Goal: Task Accomplishment & Management: Use online tool/utility

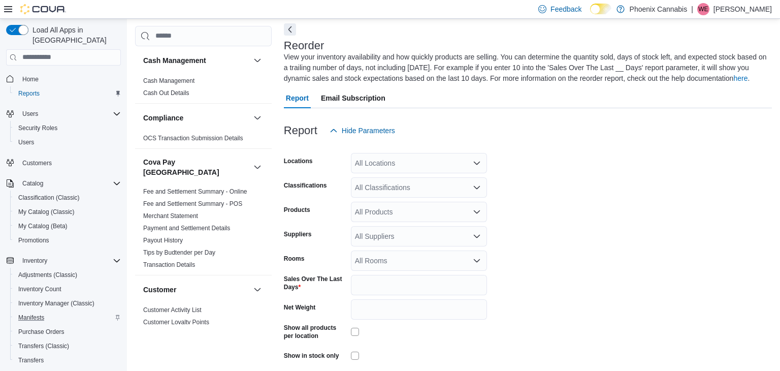
scroll to position [143, 0]
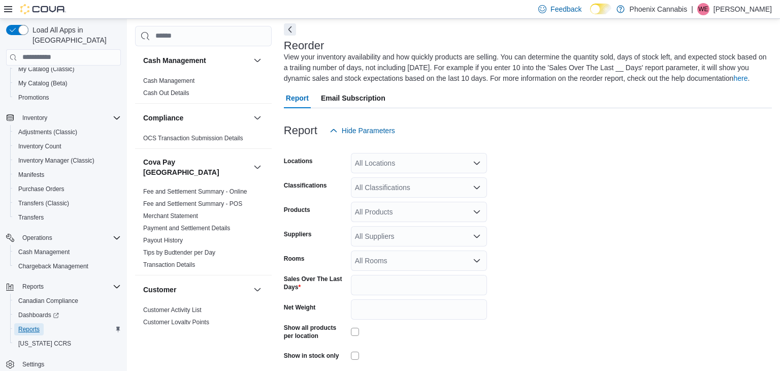
click at [26, 325] on span "Reports" at bounding box center [28, 329] width 21 height 8
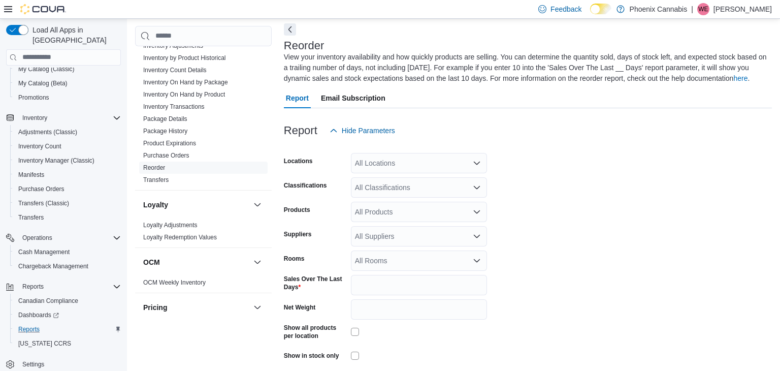
scroll to position [818, 0]
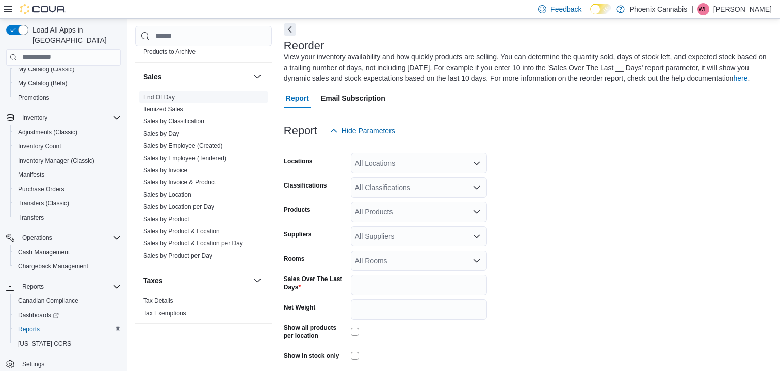
click at [156, 93] on link "End Of Day" at bounding box center [158, 96] width 31 height 7
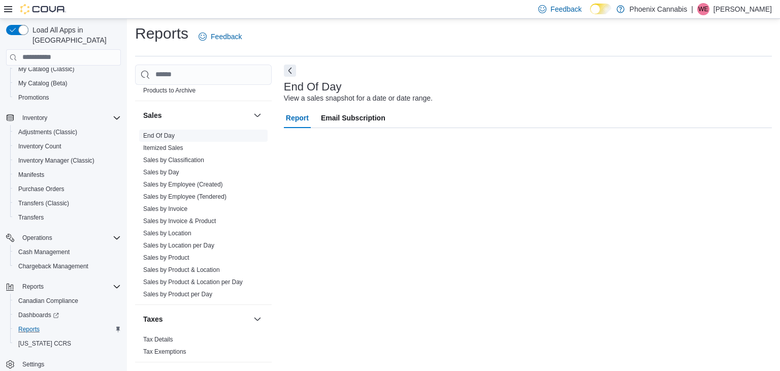
scroll to position [4, 0]
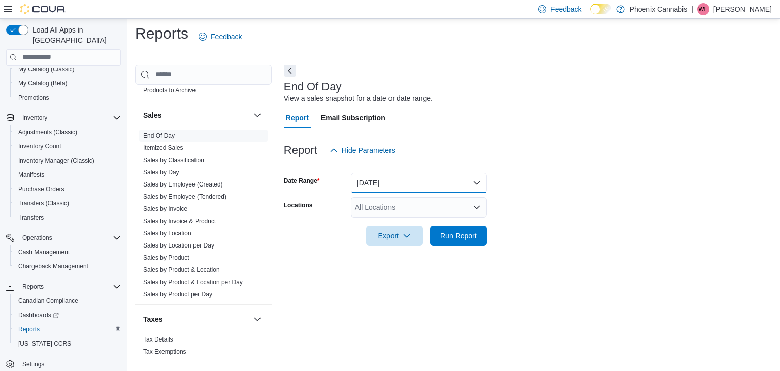
click at [422, 183] on button "[DATE]" at bounding box center [419, 183] width 136 height 20
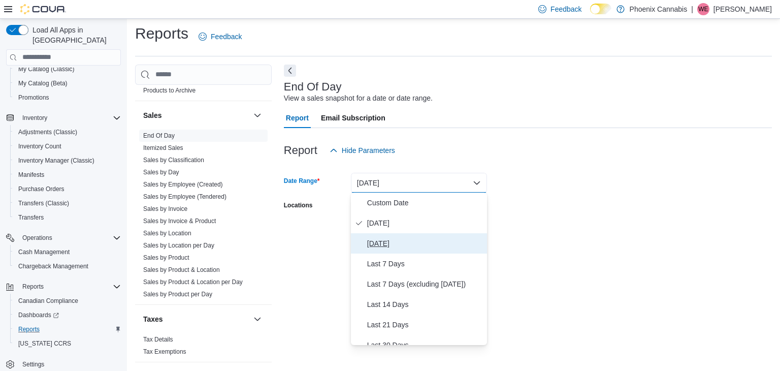
click at [397, 237] on span "[DATE]" at bounding box center [425, 243] width 116 height 12
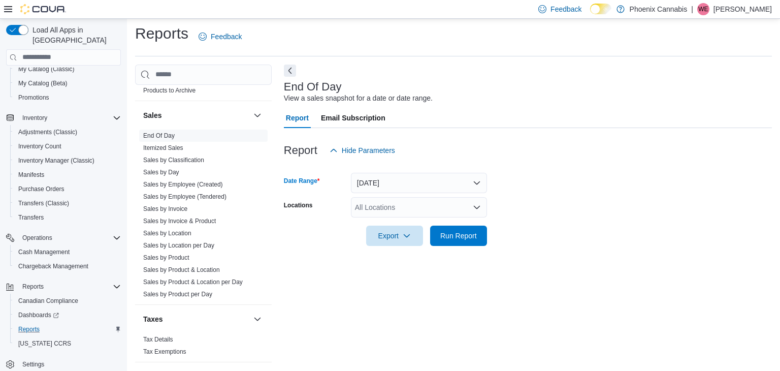
click at [361, 213] on div "All Locations" at bounding box center [419, 207] width 136 height 20
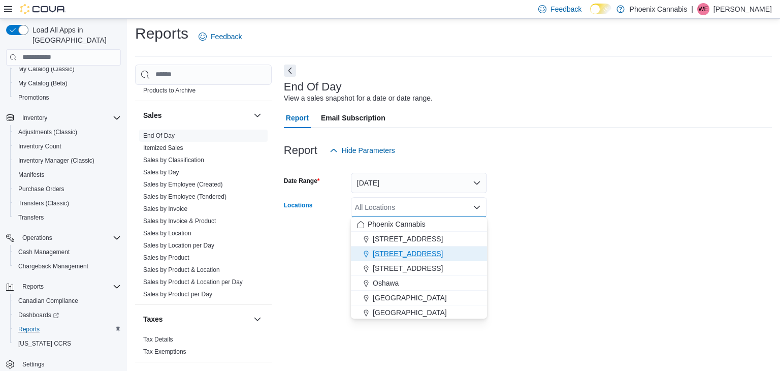
click at [378, 249] on span "[STREET_ADDRESS]" at bounding box center [408, 253] width 70 height 10
click at [519, 243] on form "Date Range [DATE] Locations [STREET_ADDRESS] Selected. [STREET_ADDRESS] Press B…" at bounding box center [528, 202] width 488 height 85
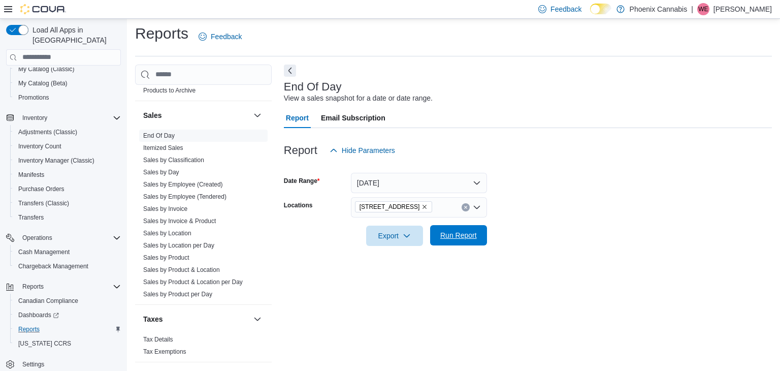
click at [455, 233] on span "Run Report" at bounding box center [458, 235] width 37 height 10
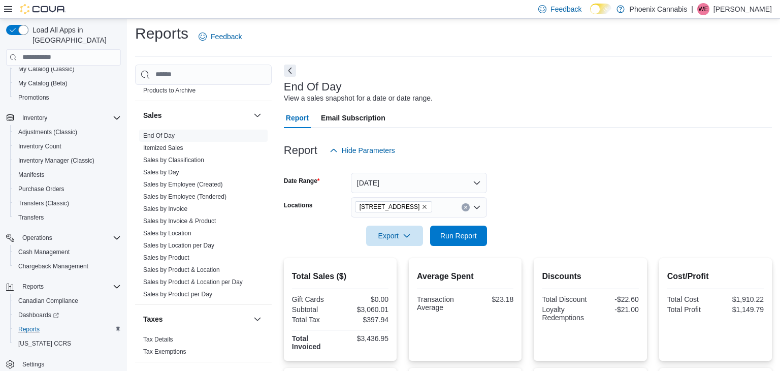
click at [421, 204] on icon "Remove 315 King St W from selection in this group" at bounding box center [424, 207] width 6 height 6
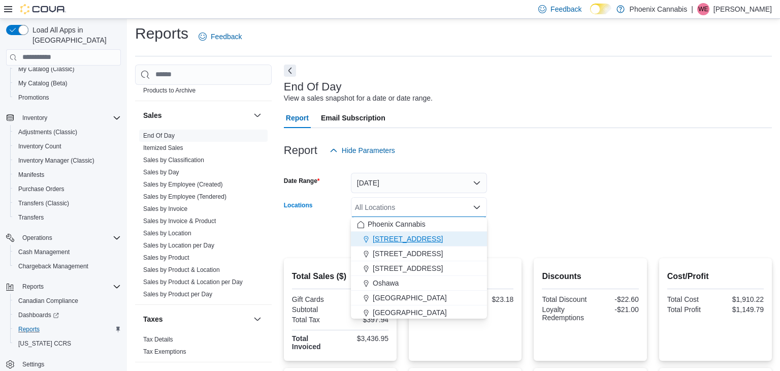
click at [405, 243] on span "[STREET_ADDRESS]" at bounding box center [408, 238] width 70 height 10
click at [569, 217] on div at bounding box center [528, 221] width 488 height 8
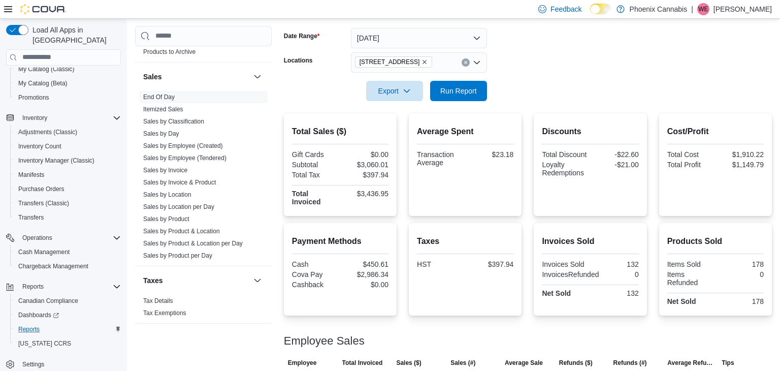
scroll to position [148, 0]
click at [463, 98] on span "Run Report" at bounding box center [458, 90] width 45 height 20
click at [421, 63] on icon "Remove 101 Church St from selection in this group" at bounding box center [424, 62] width 6 height 6
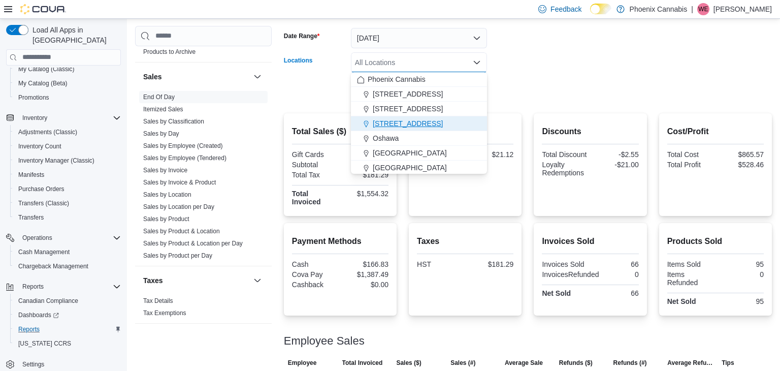
click at [395, 122] on span "[STREET_ADDRESS]" at bounding box center [408, 123] width 70 height 10
click at [507, 83] on form "Date Range [DATE] Locations [STREET_ADDRESS] Selected. [STREET_ADDRESS] Press B…" at bounding box center [528, 58] width 488 height 85
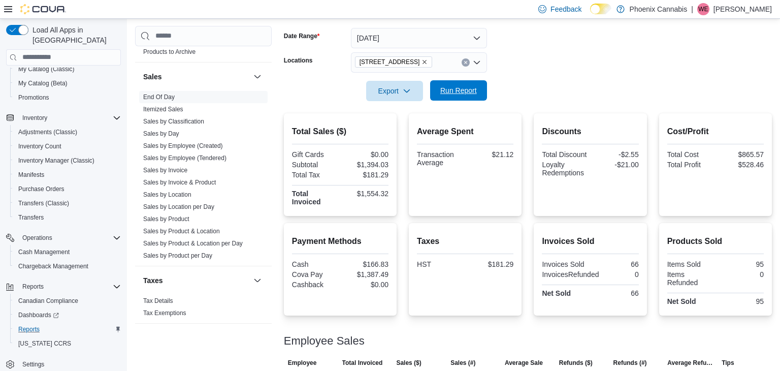
click at [475, 88] on span "Run Report" at bounding box center [458, 90] width 37 height 10
click at [421, 63] on icon "Remove 615 King St W from selection in this group" at bounding box center [424, 62] width 6 height 6
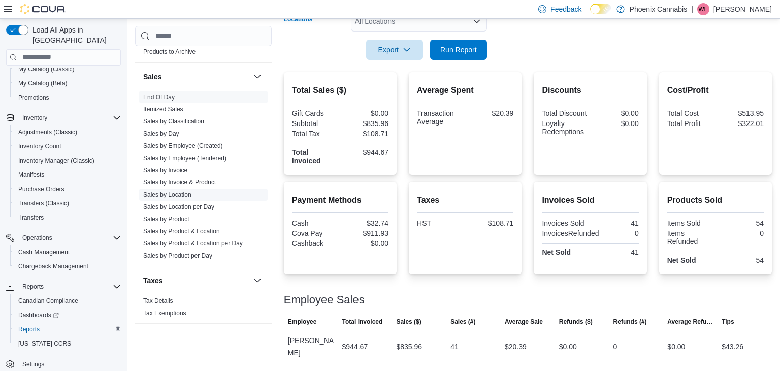
scroll to position [189, 0]
click at [179, 190] on link "Sales by Location" at bounding box center [167, 193] width 48 height 7
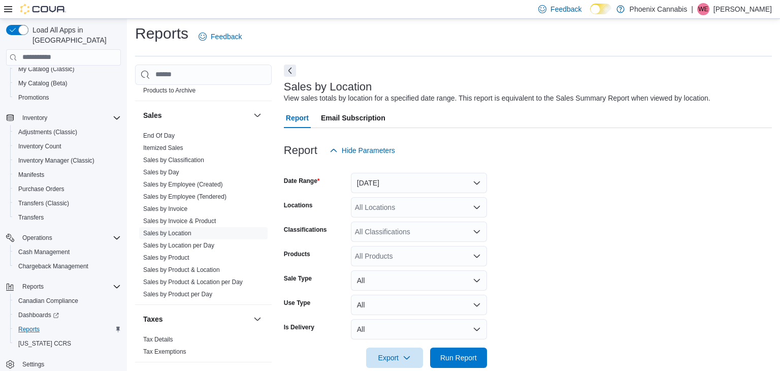
scroll to position [20, 0]
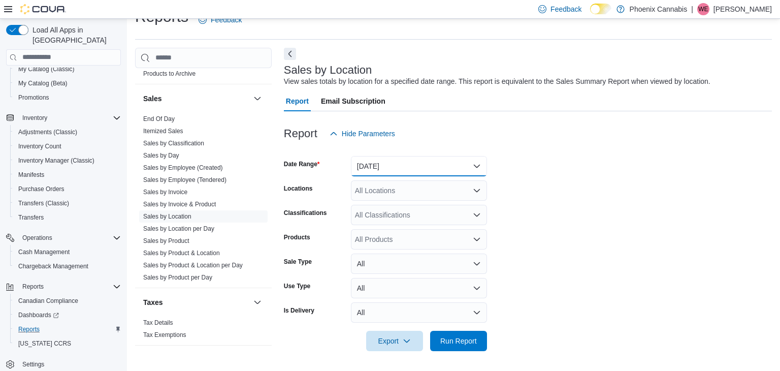
click at [402, 164] on button "[DATE]" at bounding box center [419, 166] width 136 height 20
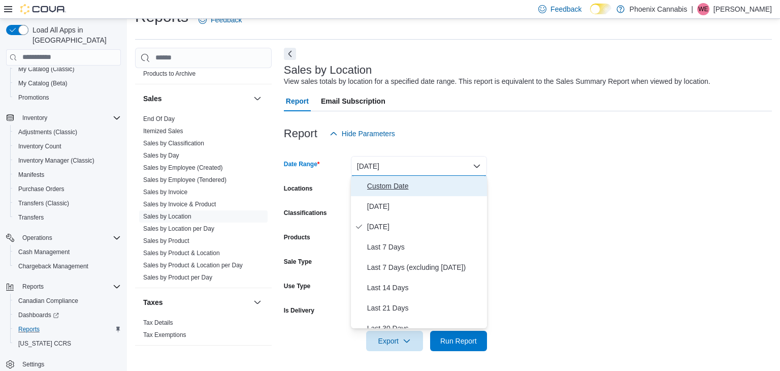
click at [391, 184] on span "Custom Date" at bounding box center [425, 186] width 116 height 12
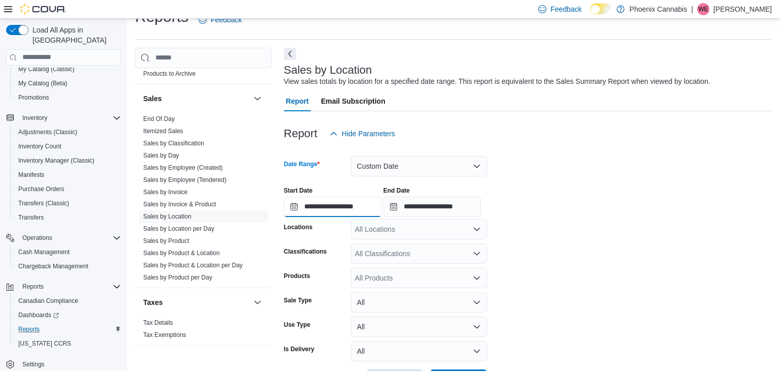
click at [338, 210] on input "**********" at bounding box center [332, 206] width 97 height 20
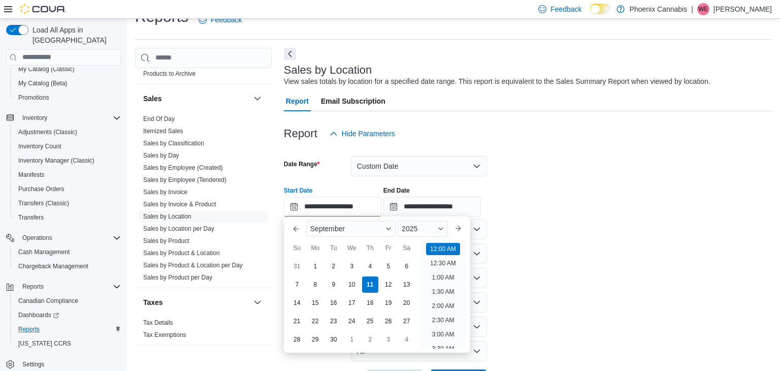
scroll to position [31, 0]
click at [310, 272] on div "1" at bounding box center [315, 266] width 18 height 18
type input "**********"
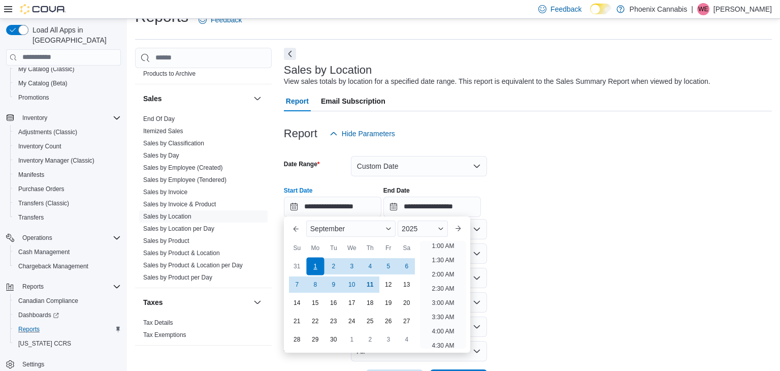
scroll to position [2, 0]
click at [466, 207] on input "**********" at bounding box center [431, 206] width 97 height 20
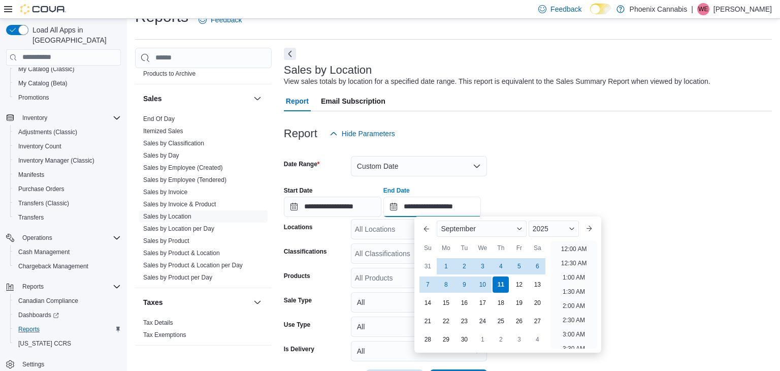
scroll to position [577, 0]
click at [428, 275] on div "7 8 9 10 11 12 13" at bounding box center [482, 284] width 128 height 18
click at [427, 279] on div "7" at bounding box center [428, 285] width 18 height 18
type input "**********"
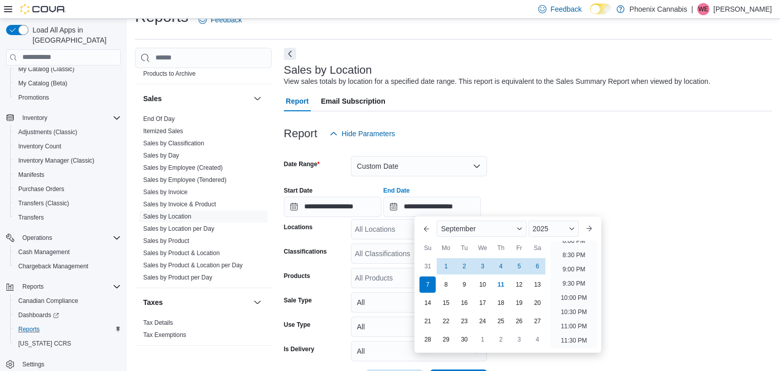
click at [559, 170] on form "**********" at bounding box center [528, 267] width 488 height 246
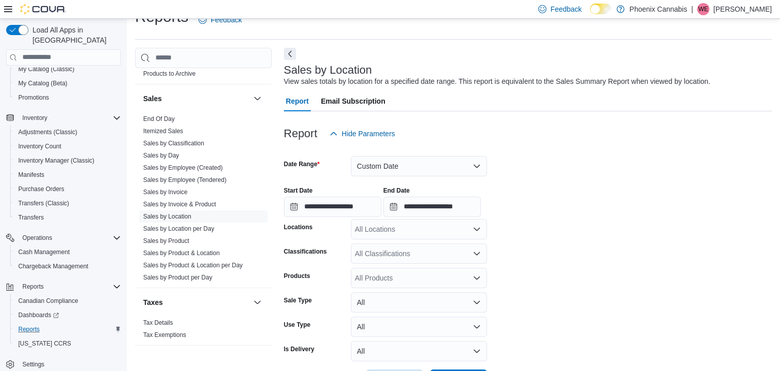
click at [404, 232] on div "All Locations" at bounding box center [419, 229] width 136 height 20
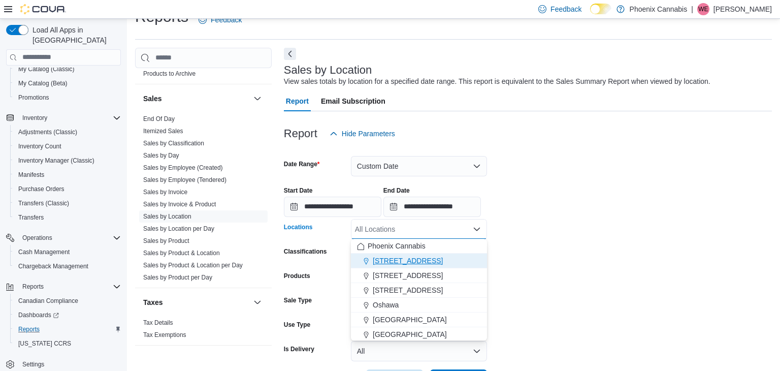
click at [378, 260] on span "[STREET_ADDRESS]" at bounding box center [408, 260] width 70 height 10
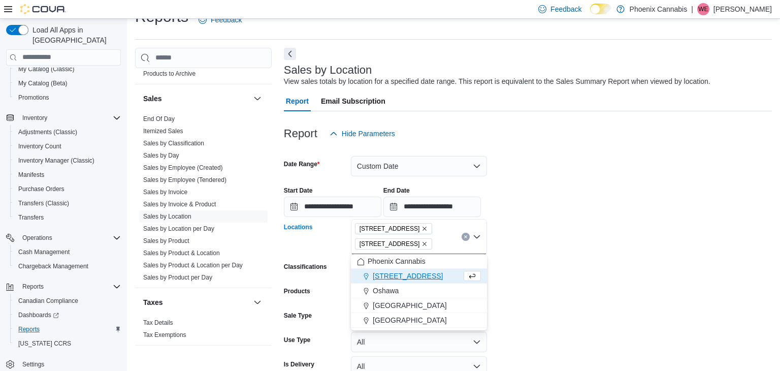
click at [378, 271] on span "[STREET_ADDRESS]" at bounding box center [408, 276] width 70 height 10
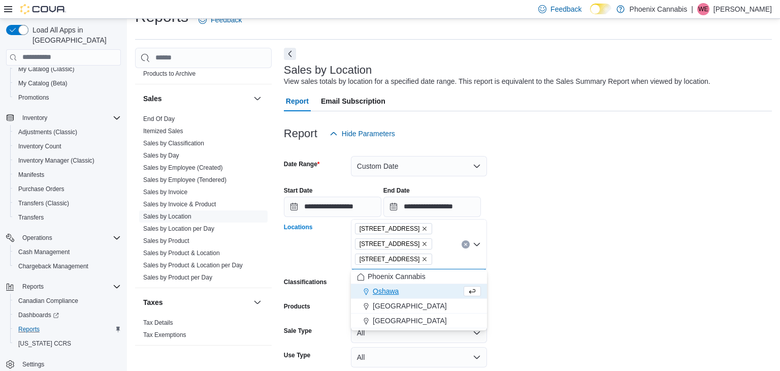
click at [519, 272] on form "**********" at bounding box center [528, 282] width 488 height 276
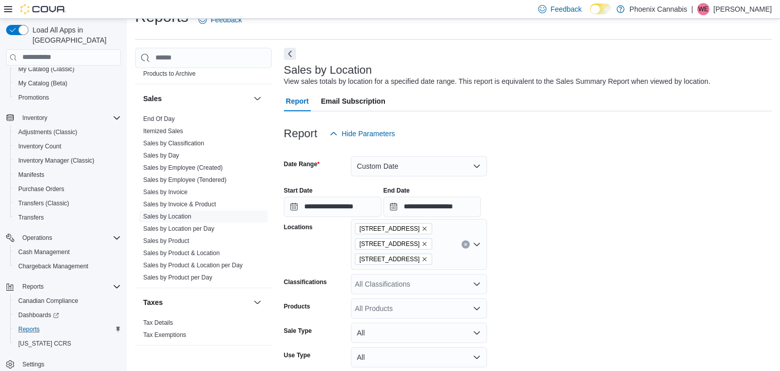
scroll to position [89, 0]
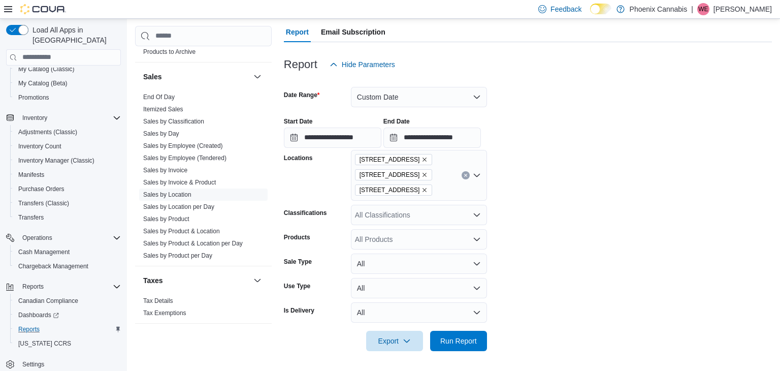
click at [434, 217] on div "All Classifications" at bounding box center [419, 215] width 136 height 20
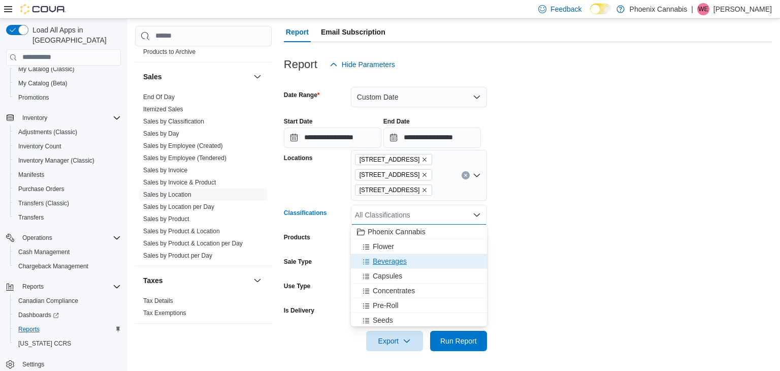
click at [386, 263] on span "Beverages" at bounding box center [390, 261] width 34 height 10
click at [386, 263] on span "Capsules" at bounding box center [387, 261] width 29 height 10
click at [386, 263] on span "Concentrates" at bounding box center [394, 261] width 42 height 10
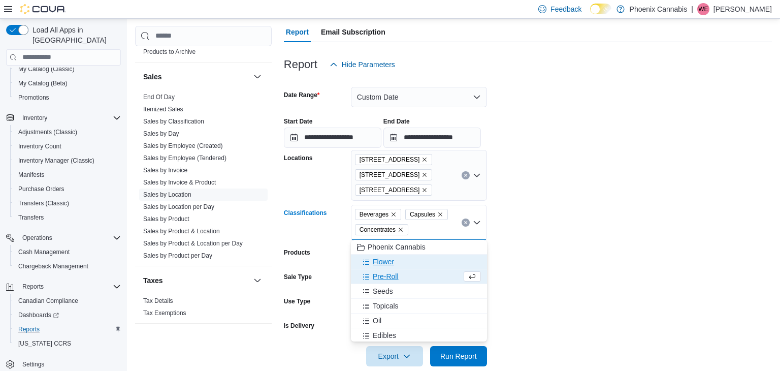
click at [386, 263] on span "Flower" at bounding box center [383, 261] width 21 height 10
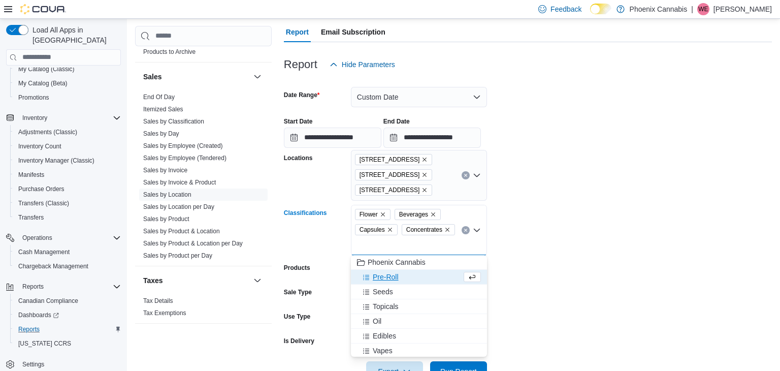
click at [387, 283] on button "Pre-Roll" at bounding box center [419, 277] width 136 height 15
click at [387, 292] on span "Topicals" at bounding box center [386, 291] width 26 height 10
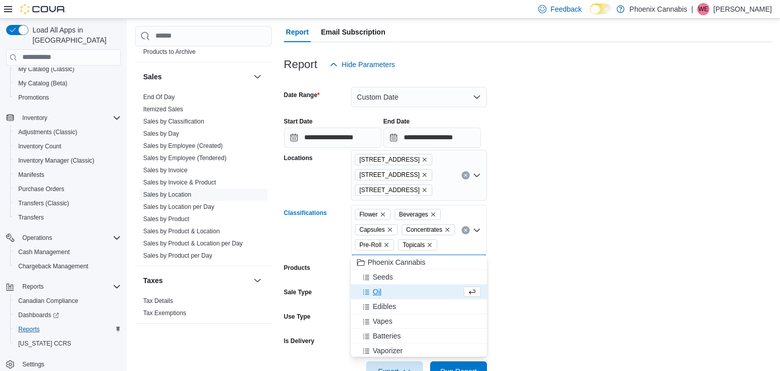
click at [387, 292] on div "Oil" at bounding box center [409, 291] width 105 height 10
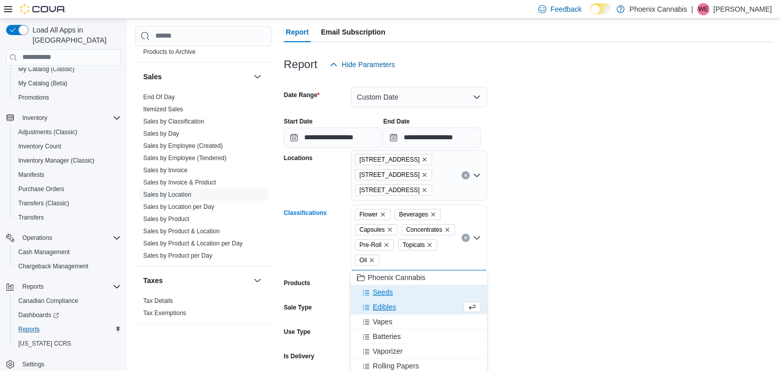
click at [387, 292] on span "Seeds" at bounding box center [383, 292] width 20 height 10
click at [387, 306] on span "Vapes" at bounding box center [383, 306] width 20 height 10
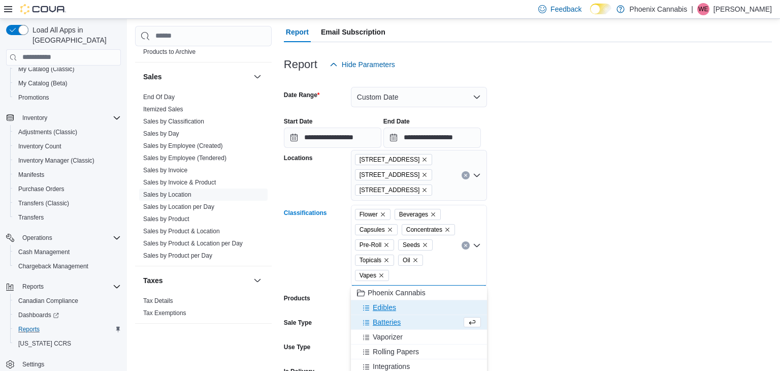
click at [387, 306] on span "Edibles" at bounding box center [384, 307] width 23 height 10
click at [499, 293] on form "**********" at bounding box center [528, 243] width 488 height 337
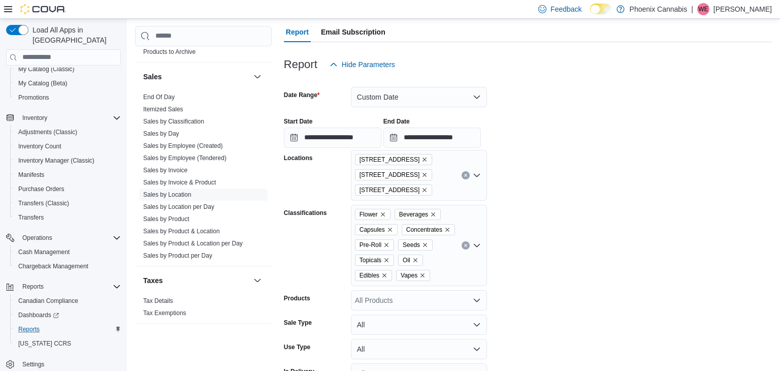
scroll to position [150, 0]
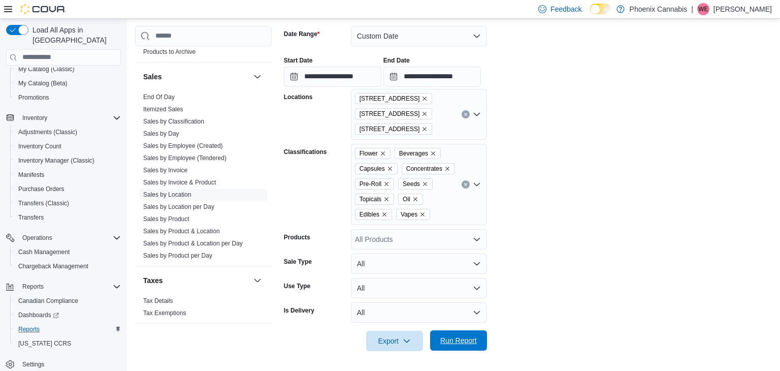
click at [448, 344] on span "Run Report" at bounding box center [458, 340] width 37 height 10
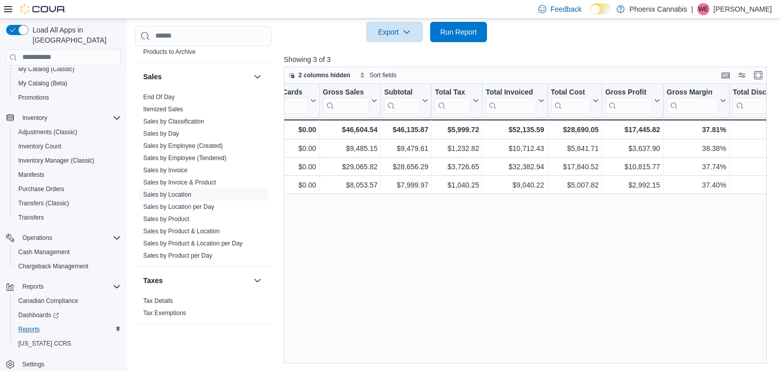
scroll to position [0, 268]
